Goal: Transaction & Acquisition: Purchase product/service

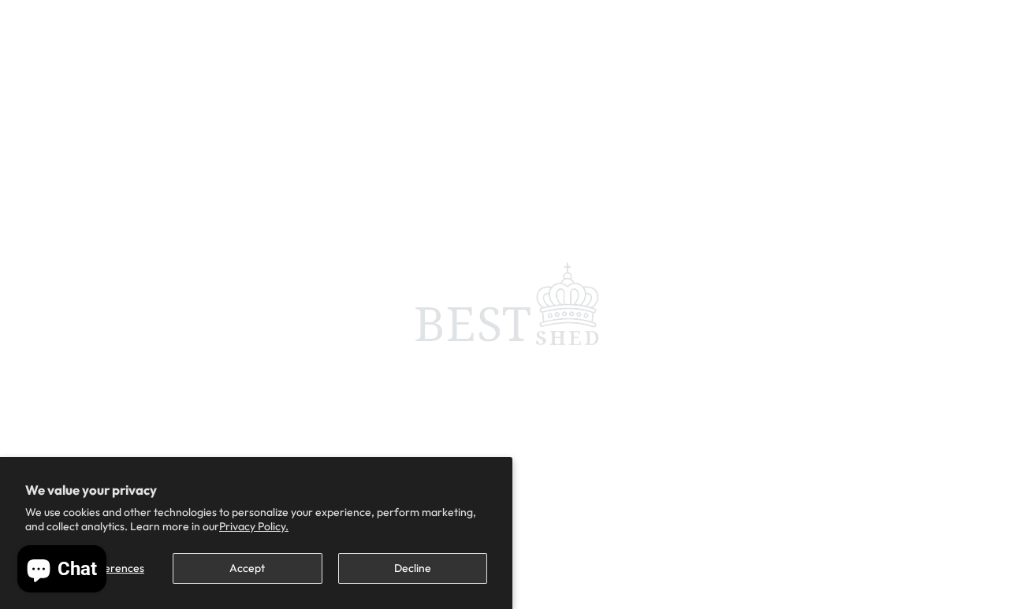
scroll to position [7, 0]
click at [418, 567] on button "Decline" at bounding box center [412, 568] width 149 height 31
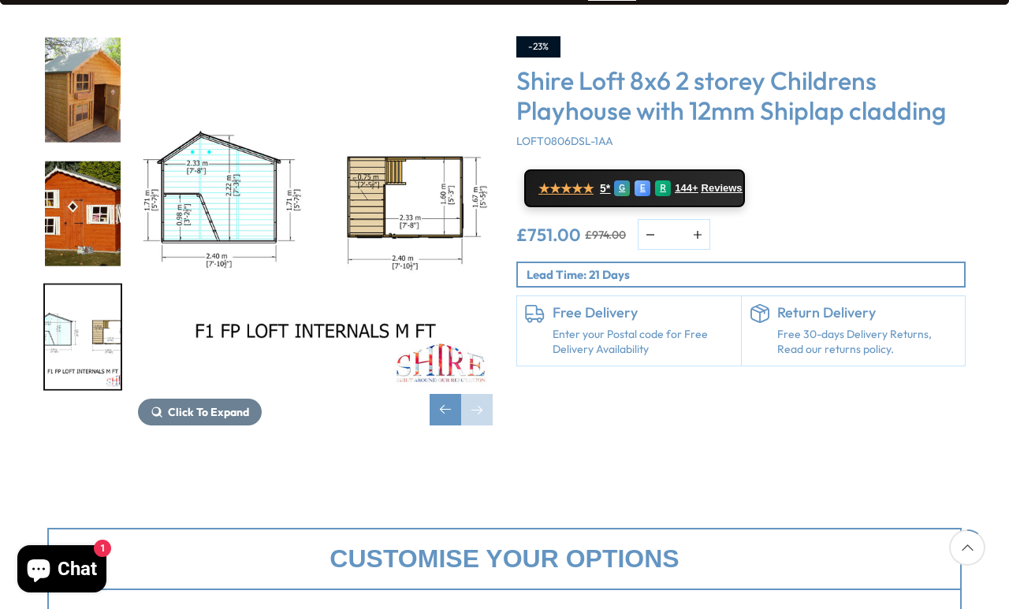
scroll to position [276, 0]
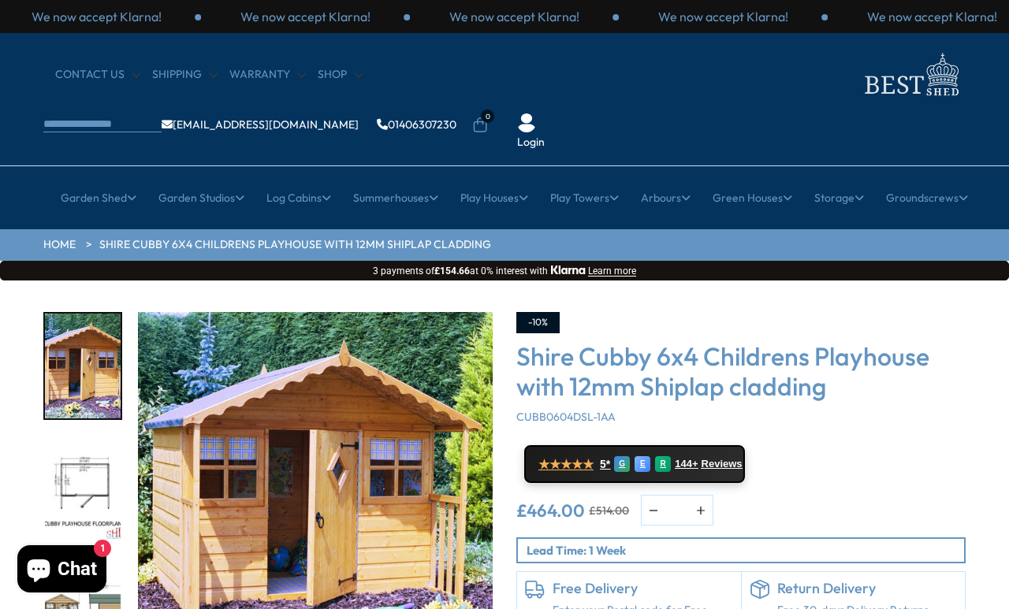
click at [430, 336] on link "Large Playhouses" at bounding box center [398, 350] width 91 height 28
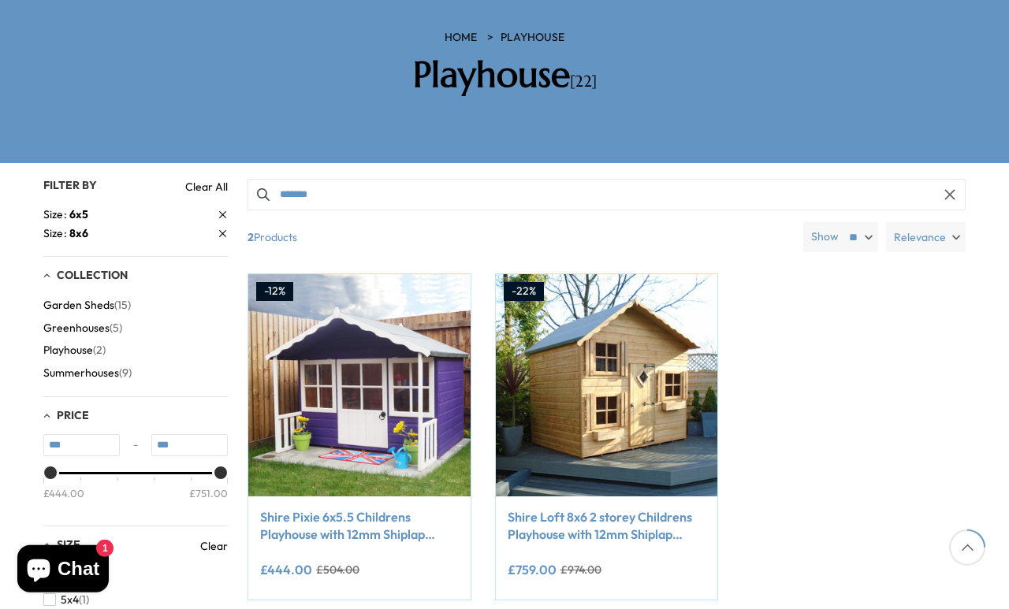
scroll to position [256, 0]
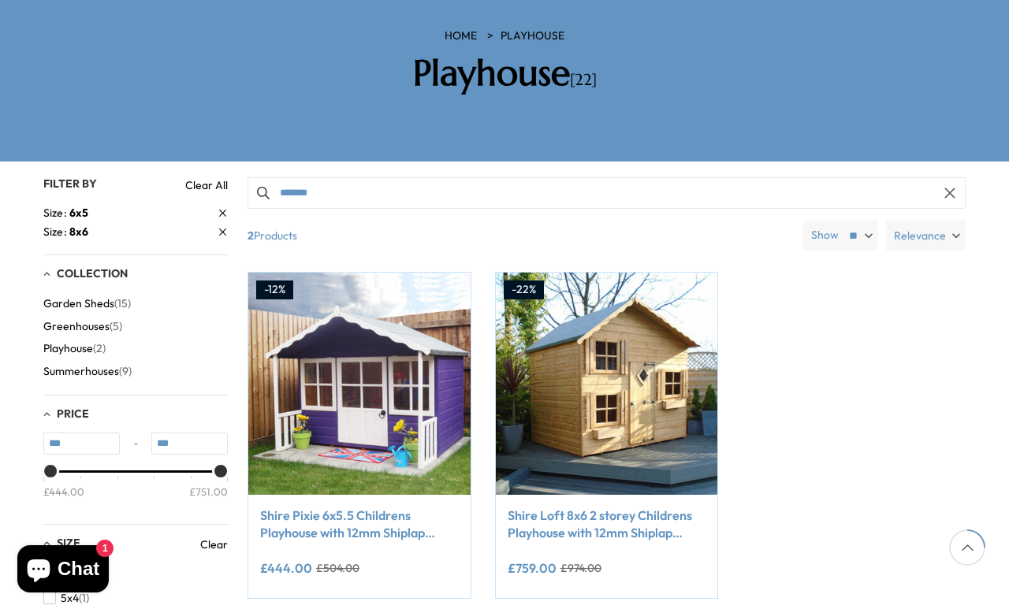
click at [372, 310] on img at bounding box center [359, 384] width 222 height 222
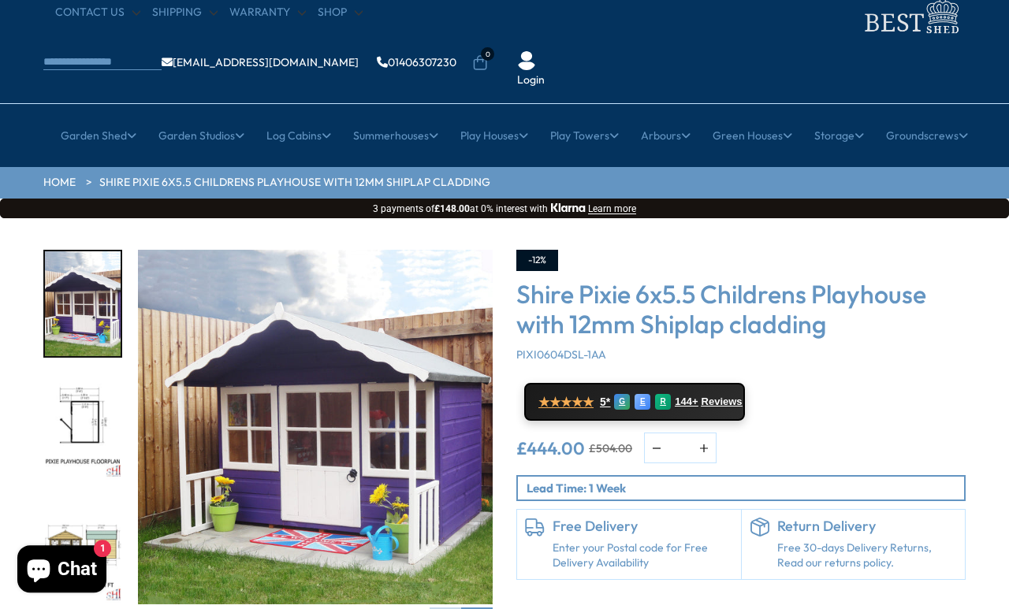
scroll to position [62, 0]
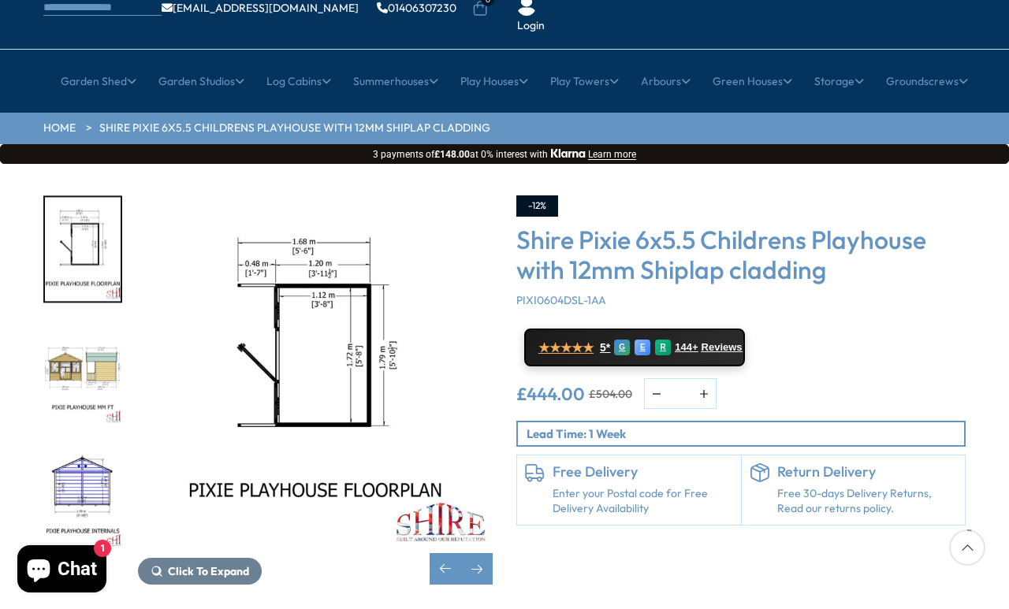
scroll to position [117, 0]
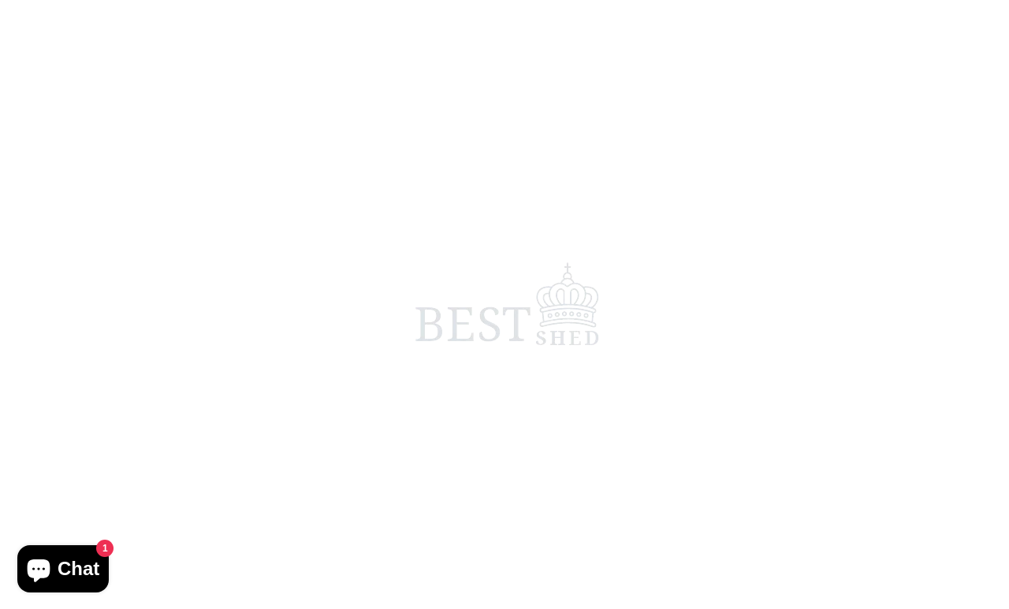
scroll to position [7, 0]
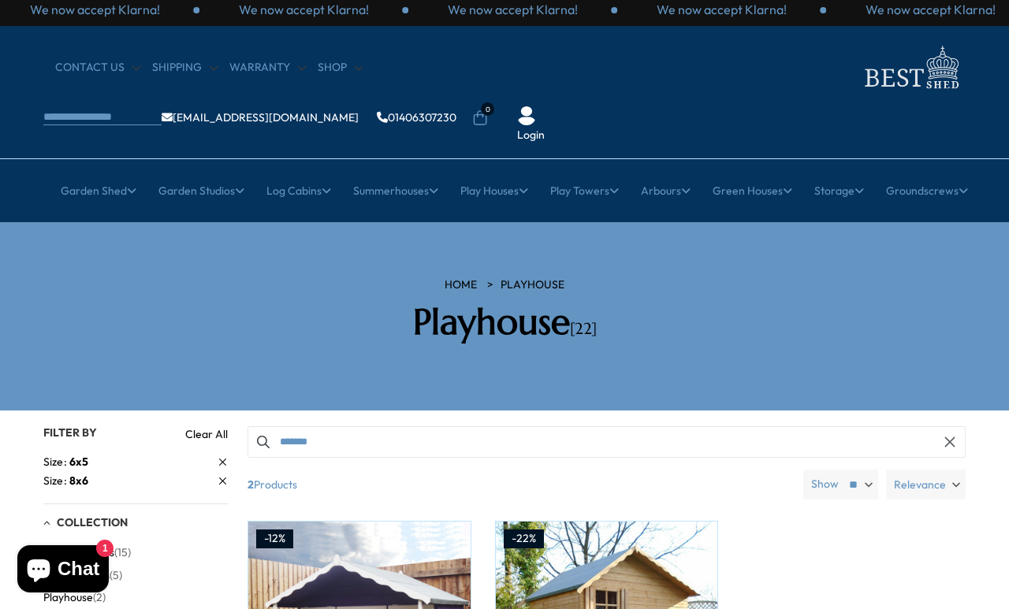
click at [226, 329] on link "Two Storey Playhouses" at bounding box center [187, 343] width 117 height 28
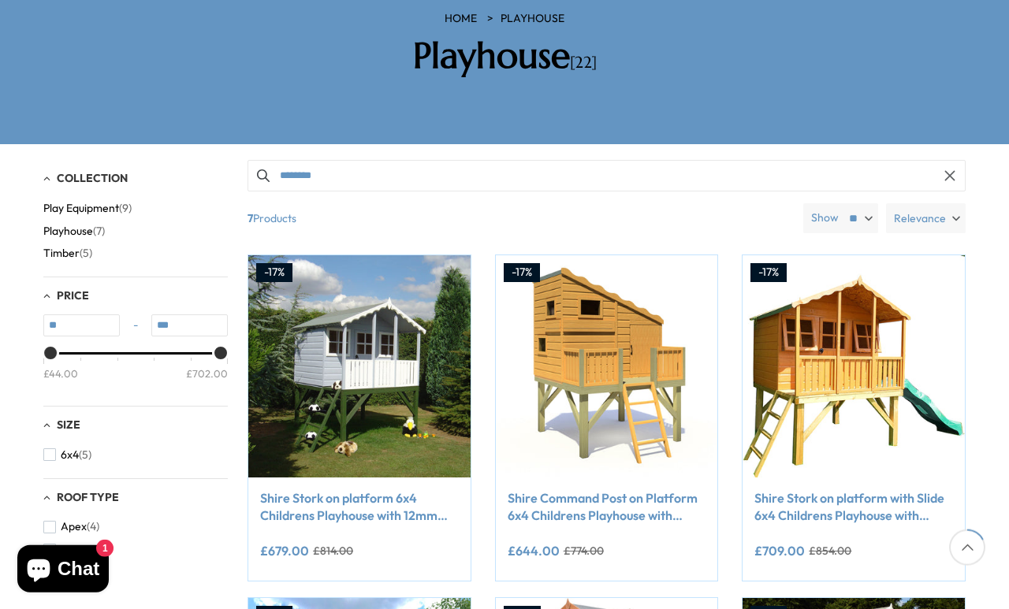
scroll to position [273, 0]
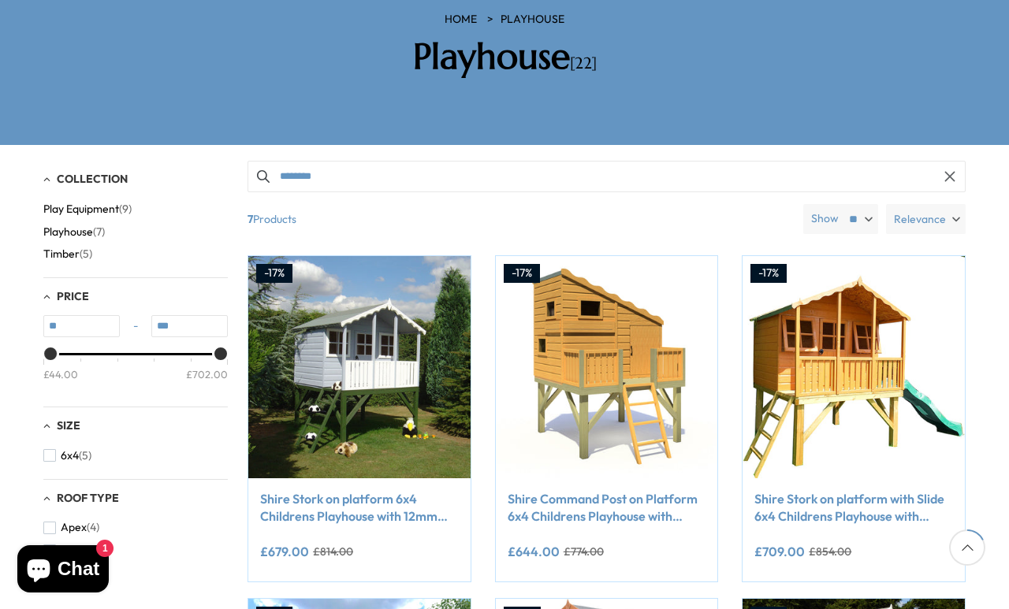
click at [417, 292] on img at bounding box center [359, 367] width 222 height 222
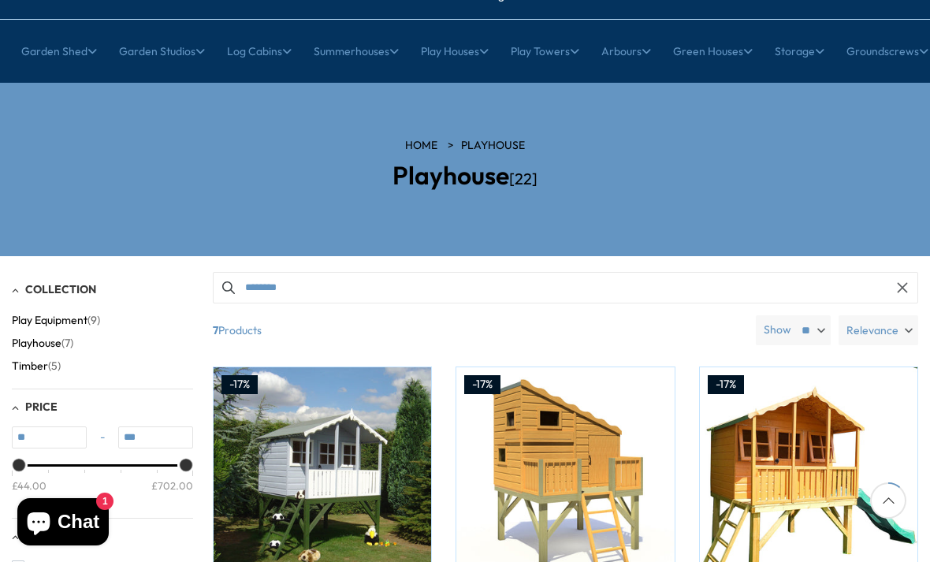
scroll to position [0, 0]
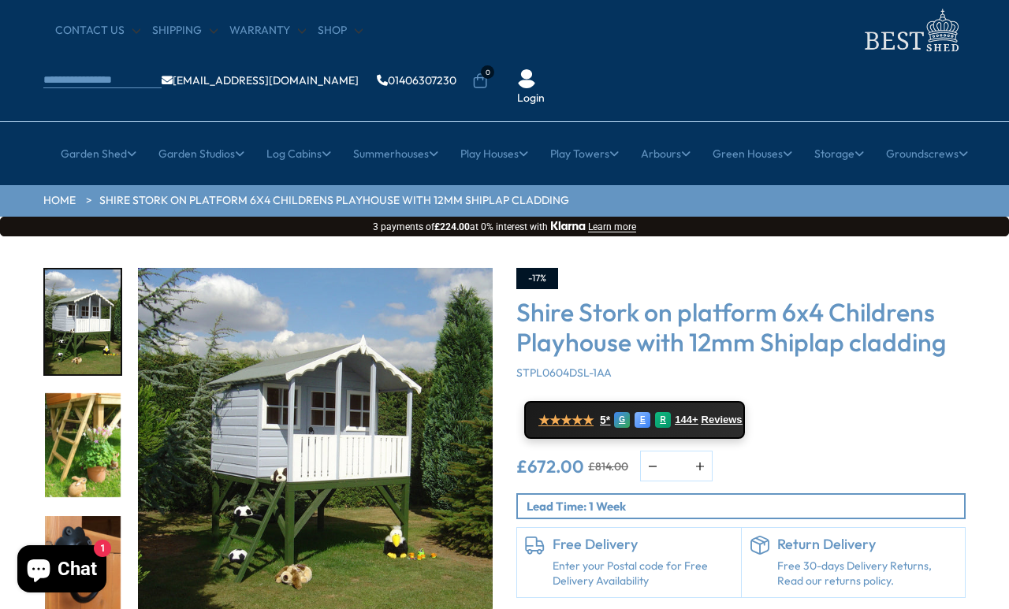
scroll to position [47, 0]
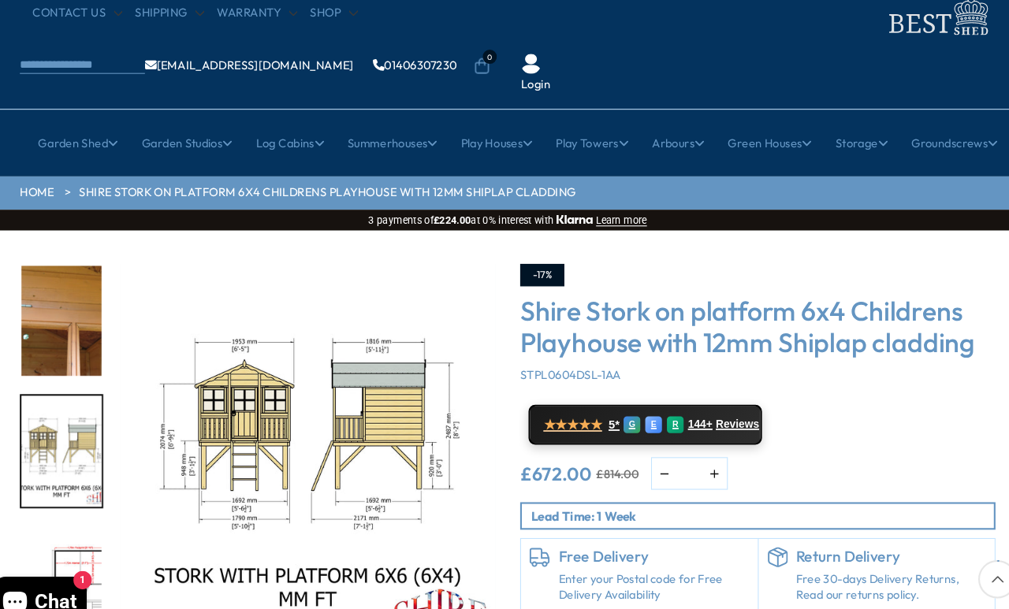
scroll to position [62, 0]
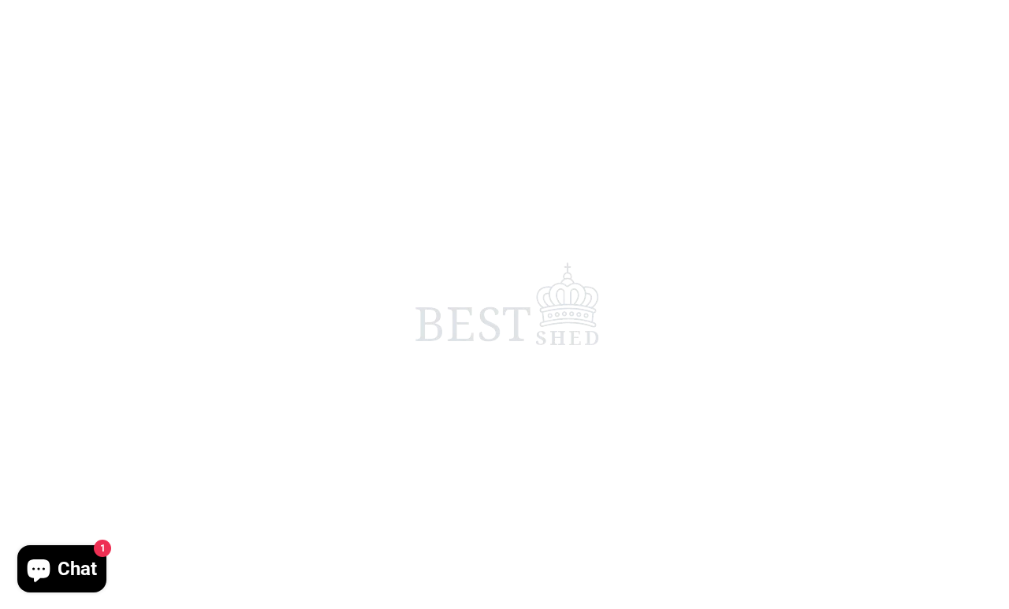
scroll to position [7, 22]
